Goal: Understand process/instructions: Learn how to perform a task or action

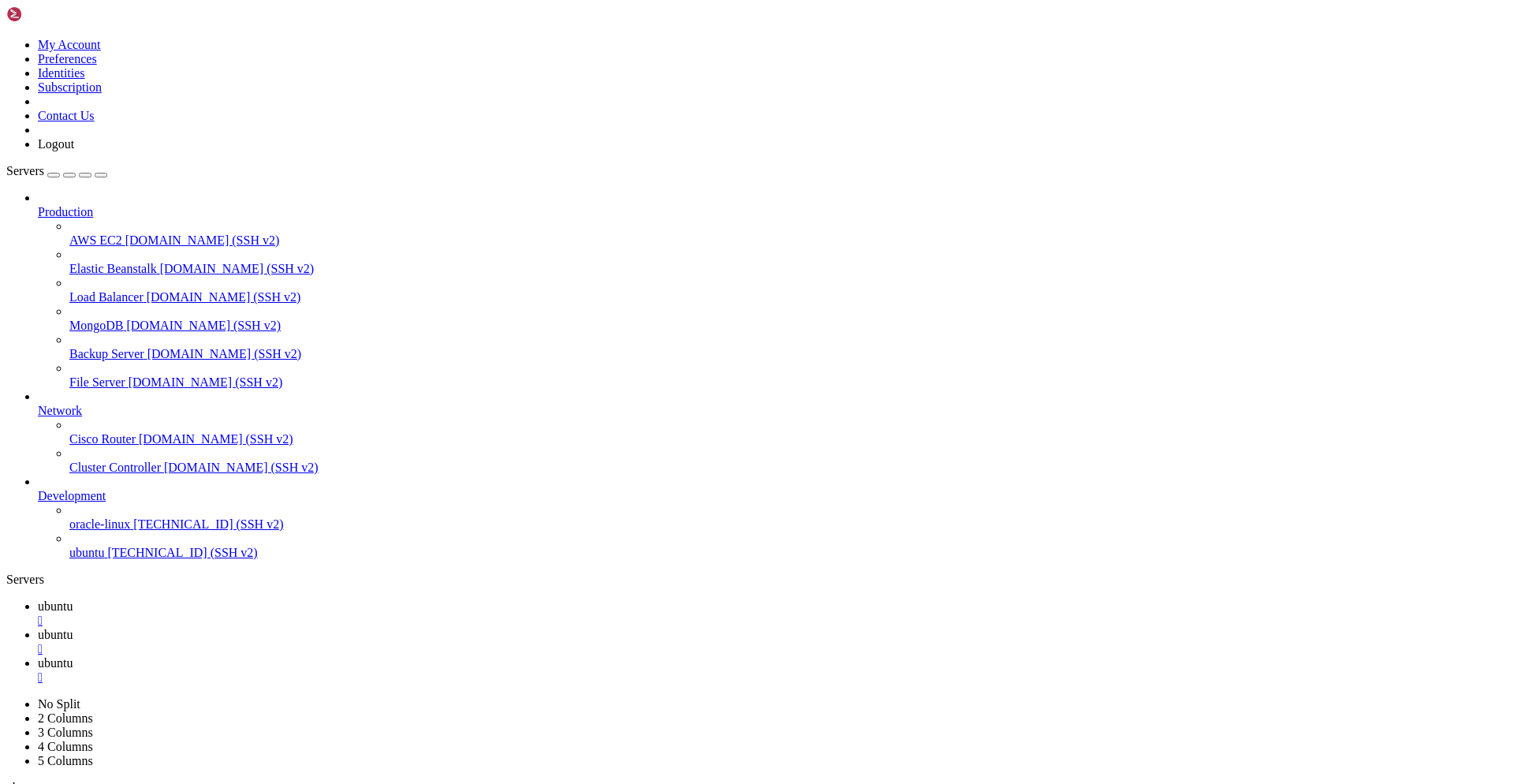
scroll to position [2796, 0]
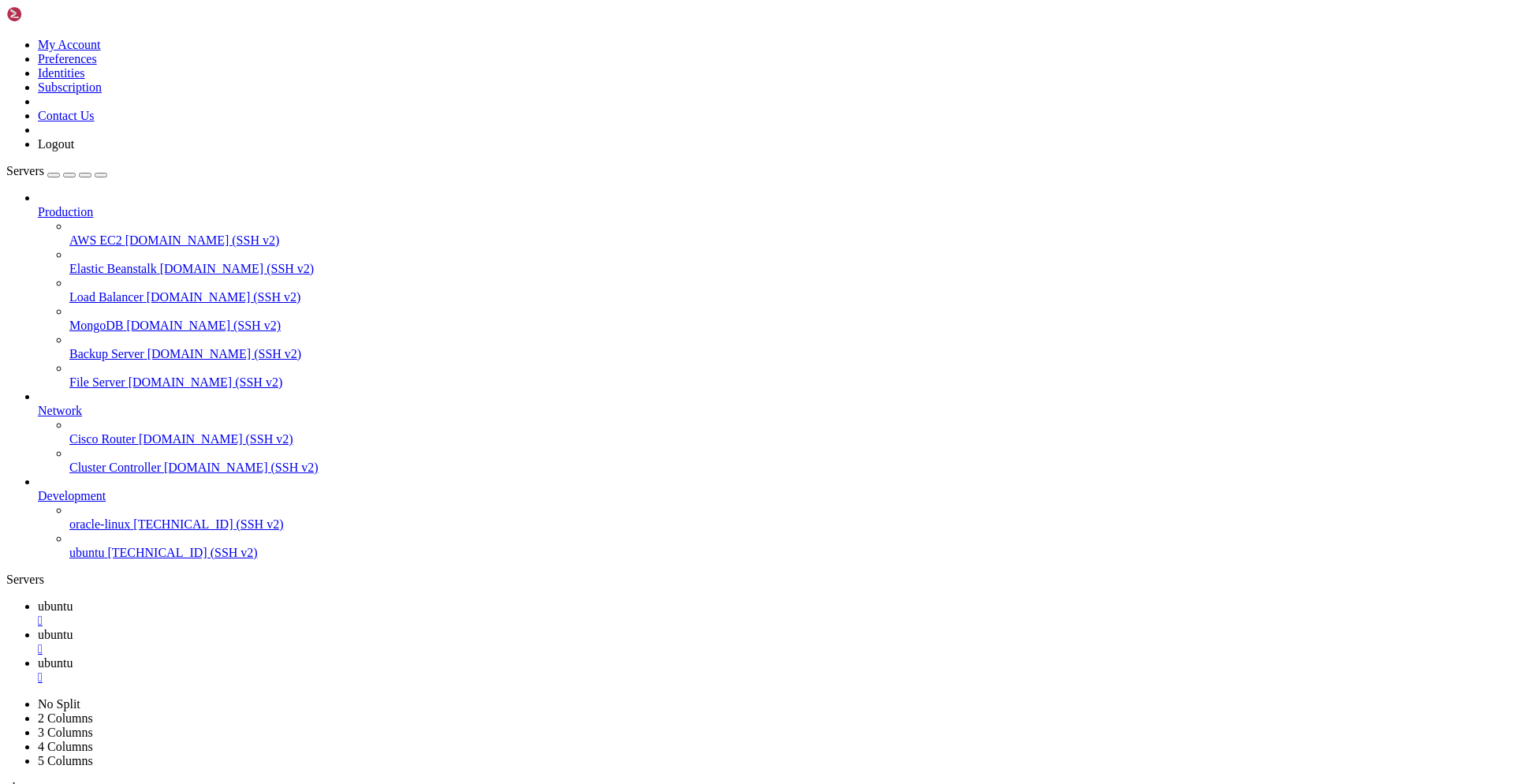
scroll to position [3889, 0]
